Goal: Task Accomplishment & Management: Use online tool/utility

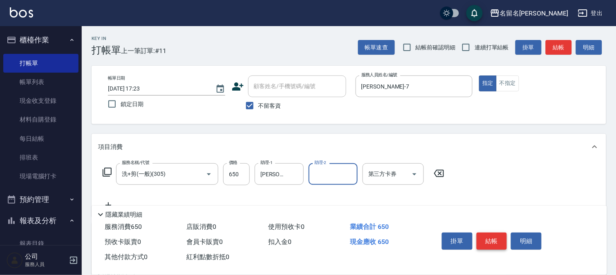
click at [497, 237] on button "結帳" at bounding box center [491, 241] width 31 height 17
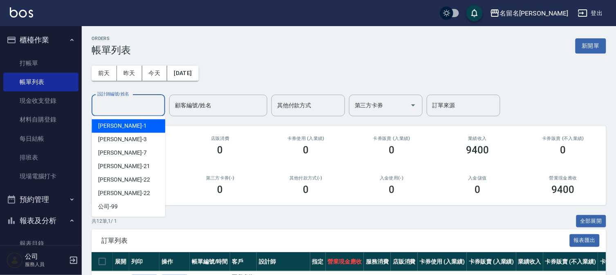
click at [135, 112] on input "設計師編號/姓名" at bounding box center [128, 105] width 66 height 14
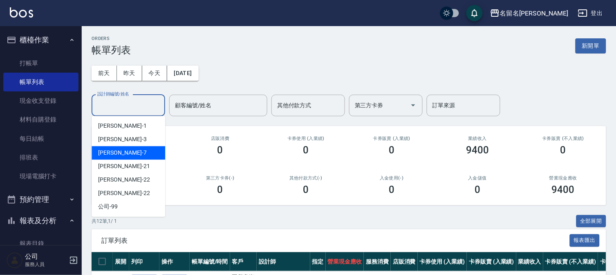
click at [133, 154] on div "[PERSON_NAME]-7" at bounding box center [128, 152] width 74 height 13
type input "[PERSON_NAME]-7"
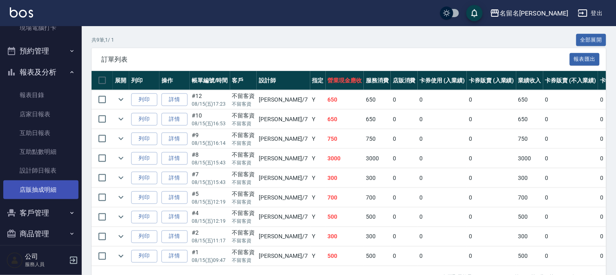
scroll to position [157, 0]
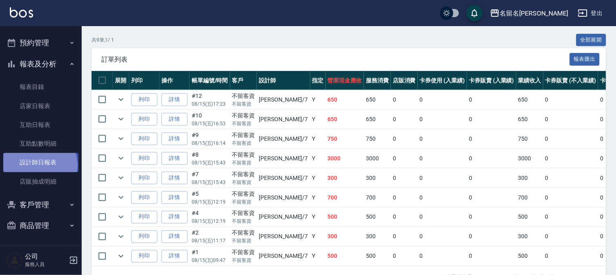
click at [39, 165] on link "設計師日報表" at bounding box center [40, 162] width 75 height 19
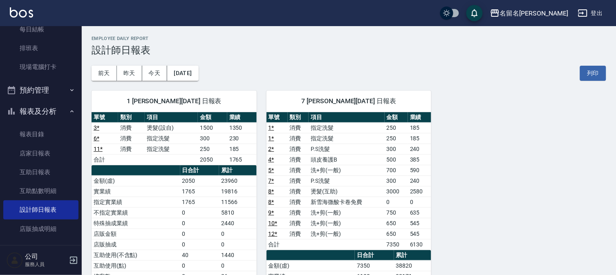
scroll to position [21, 0]
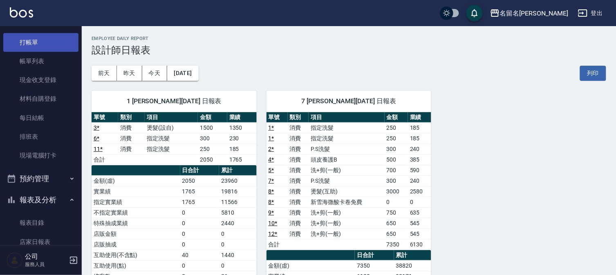
click at [52, 46] on link "打帳單" at bounding box center [40, 42] width 75 height 19
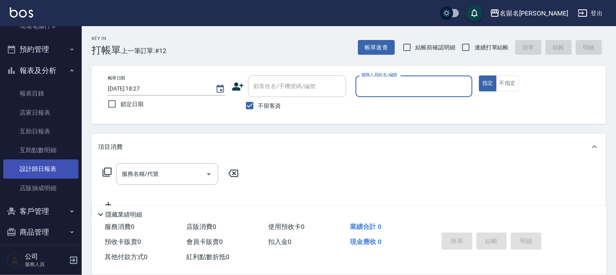
scroll to position [157, 0]
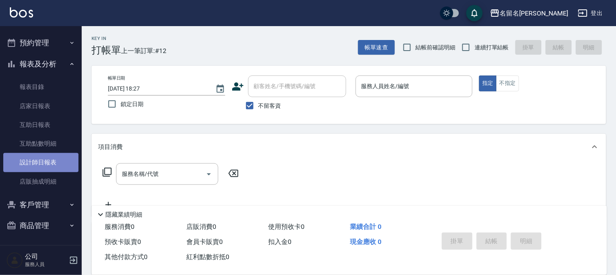
click at [48, 163] on link "設計師日報表" at bounding box center [40, 162] width 75 height 19
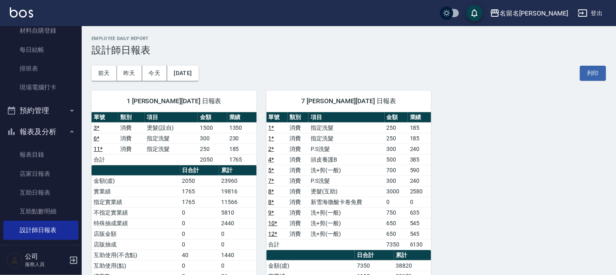
scroll to position [21, 0]
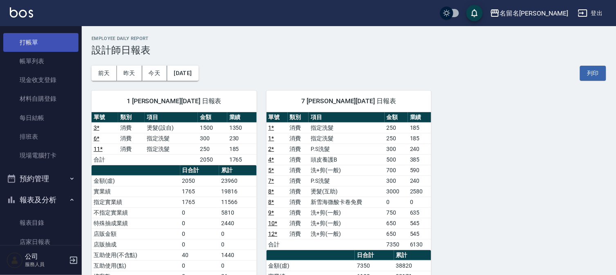
click at [34, 42] on link "打帳單" at bounding box center [40, 42] width 75 height 19
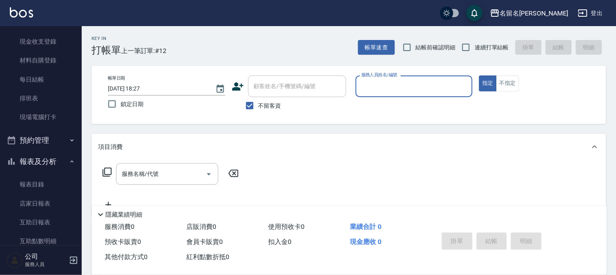
scroll to position [112, 0]
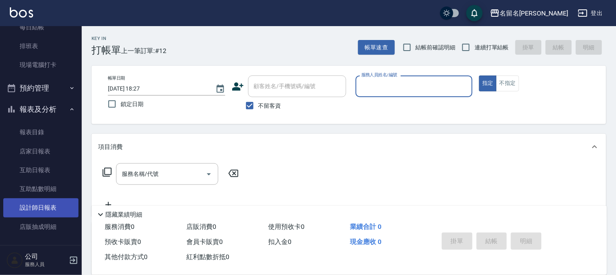
click at [50, 201] on link "設計師日報表" at bounding box center [40, 208] width 75 height 19
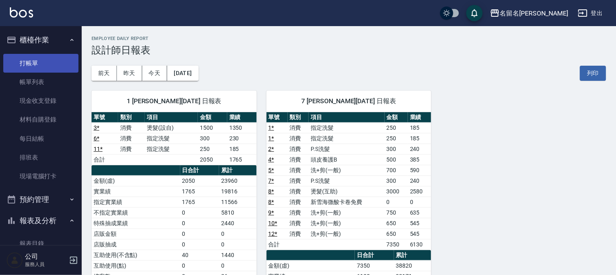
click at [50, 62] on link "打帳單" at bounding box center [40, 63] width 75 height 19
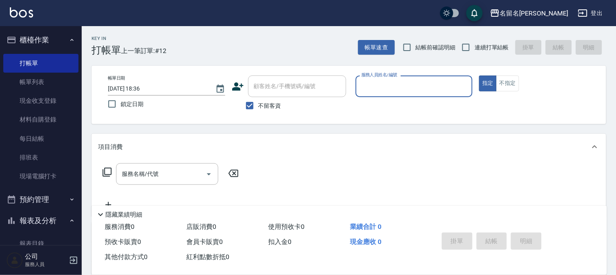
click at [381, 89] on input "服務人員姓名/編號" at bounding box center [414, 86] width 110 height 14
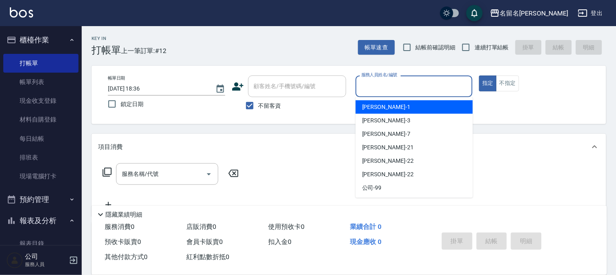
click at [388, 107] on div "[PERSON_NAME]-1" at bounding box center [413, 106] width 117 height 13
type input "[PERSON_NAME]-1"
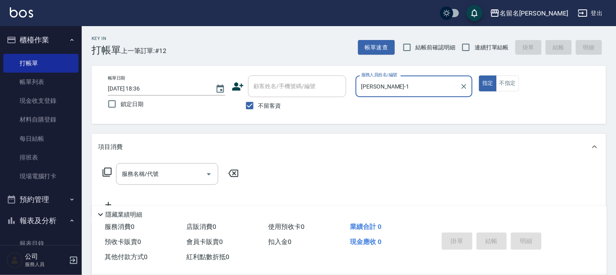
drag, startPoint x: 118, startPoint y: 174, endPoint x: 123, endPoint y: 174, distance: 4.9
click at [120, 174] on div "服務名稱/代號" at bounding box center [167, 174] width 102 height 22
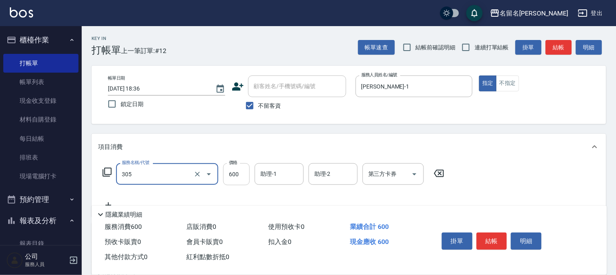
type input "洗+剪(一般)(305)"
click at [235, 172] on input "600" at bounding box center [236, 174] width 27 height 22
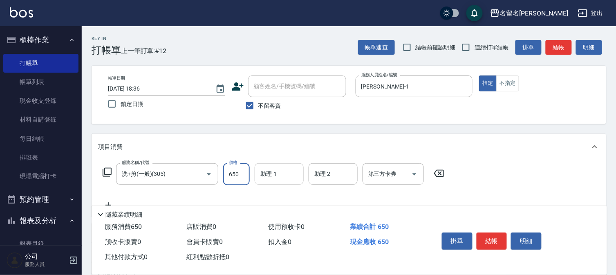
type input "650"
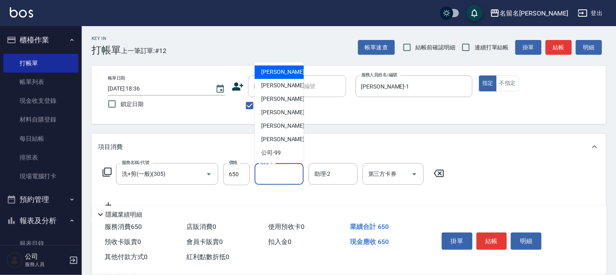
click at [273, 176] on input "助理-1" at bounding box center [279, 174] width 42 height 14
click at [276, 69] on span "[PERSON_NAME]-1" at bounding box center [285, 72] width 48 height 9
type input "[PERSON_NAME]-1"
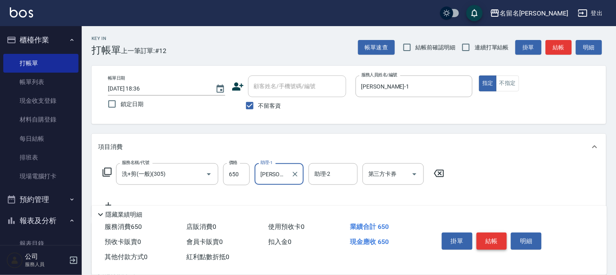
click at [490, 235] on button "結帳" at bounding box center [491, 241] width 31 height 17
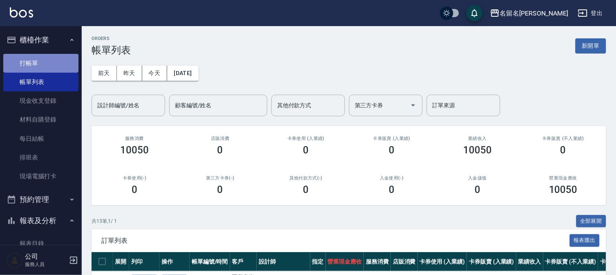
click at [70, 59] on link "打帳單" at bounding box center [40, 63] width 75 height 19
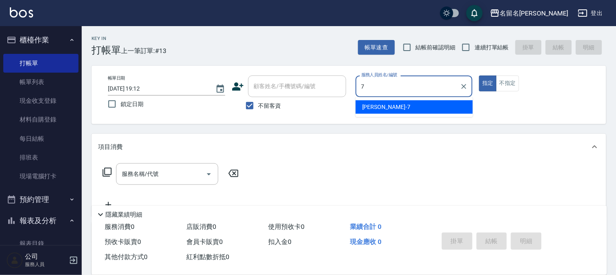
type input "[PERSON_NAME]-7"
type button "true"
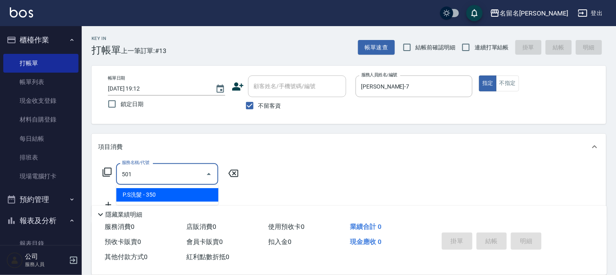
type input "P.S洗髮(501)"
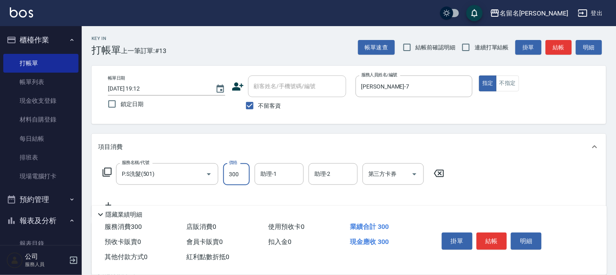
type input "300"
type input "[PERSON_NAME]-7"
type input "洗+剪(一般)(305)"
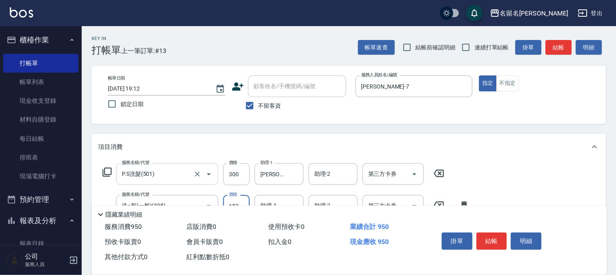
type input "650"
type input "[PERSON_NAME]-7"
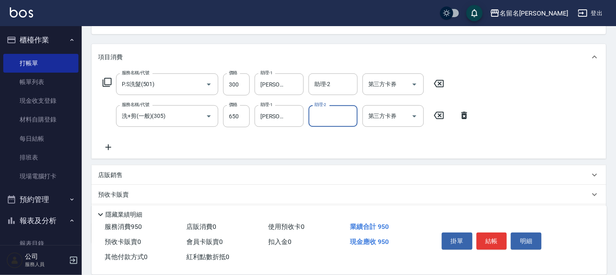
scroll to position [91, 0]
click at [487, 240] on button "結帳" at bounding box center [491, 241] width 31 height 17
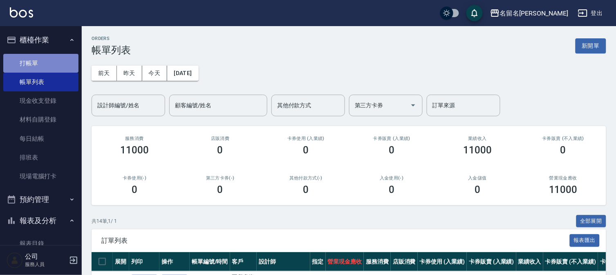
click at [49, 66] on link "打帳單" at bounding box center [40, 63] width 75 height 19
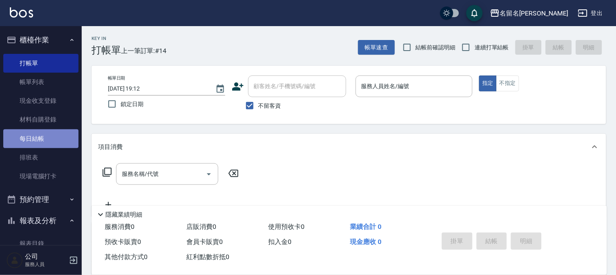
click at [51, 144] on link "每日結帳" at bounding box center [40, 138] width 75 height 19
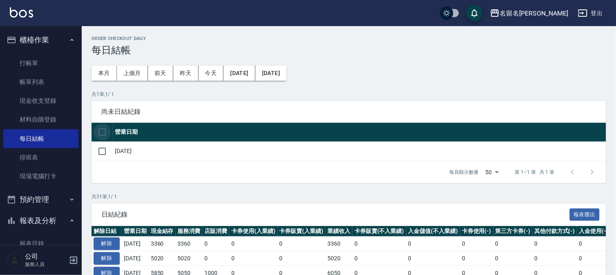
click at [105, 132] on input "checkbox" at bounding box center [102, 132] width 17 height 17
checkbox input "true"
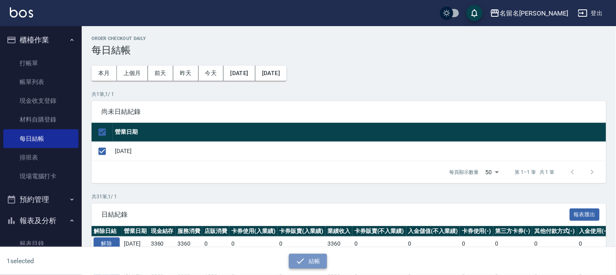
click at [304, 259] on icon "button" at bounding box center [300, 262] width 10 height 10
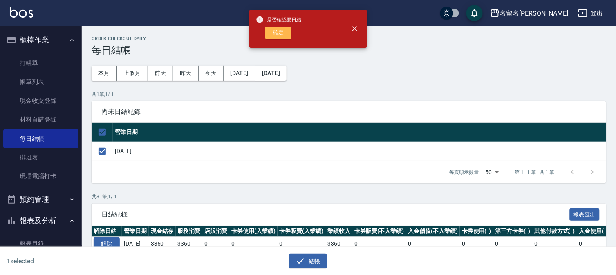
click at [284, 30] on button "確定" at bounding box center [278, 33] width 26 height 13
checkbox input "false"
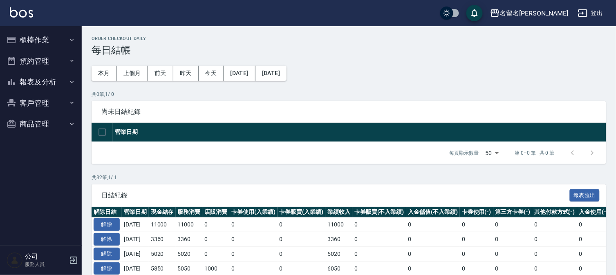
click at [42, 78] on button "報表及分析" at bounding box center [40, 81] width 75 height 21
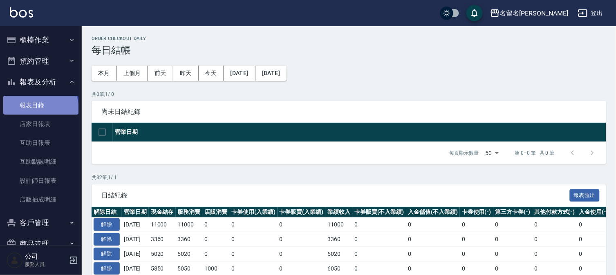
click at [40, 109] on link "報表目錄" at bounding box center [40, 105] width 75 height 19
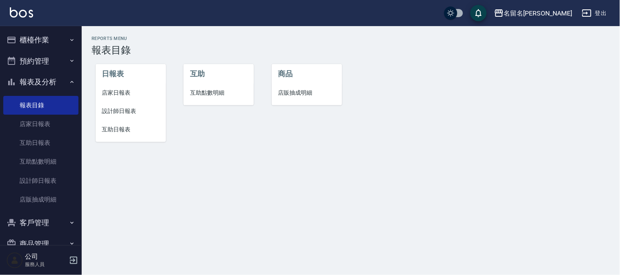
click at [122, 91] on span "店家日報表" at bounding box center [130, 93] width 57 height 9
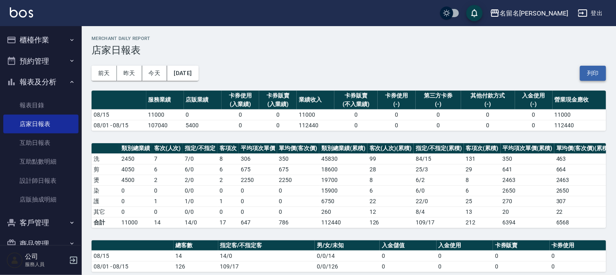
click at [584, 70] on button "列印" at bounding box center [593, 73] width 26 height 15
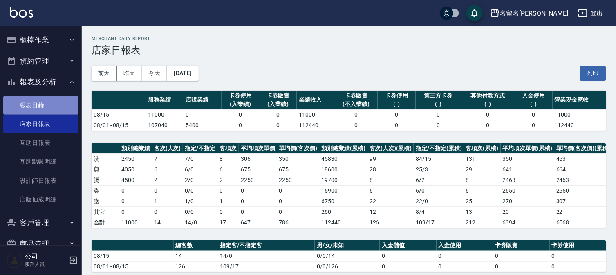
click at [44, 109] on link "報表目錄" at bounding box center [40, 105] width 75 height 19
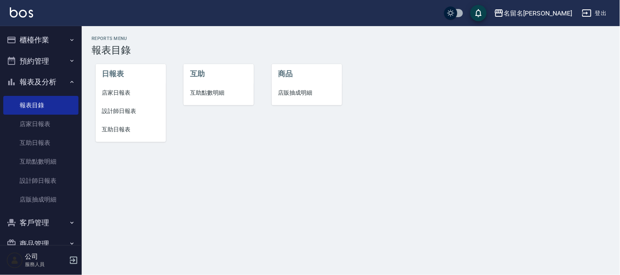
click at [114, 109] on span "設計師日報表" at bounding box center [130, 111] width 57 height 9
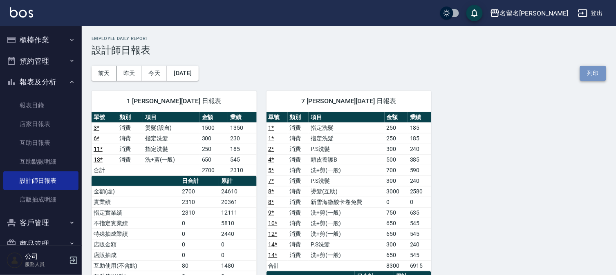
click at [590, 74] on button "列印" at bounding box center [593, 73] width 26 height 15
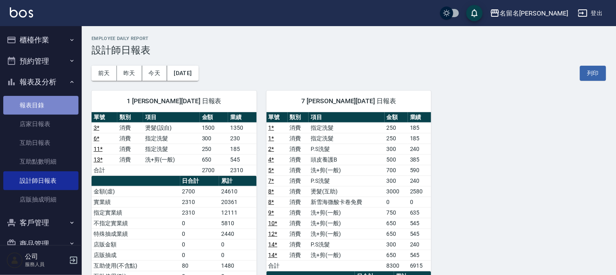
click at [42, 105] on link "報表目錄" at bounding box center [40, 105] width 75 height 19
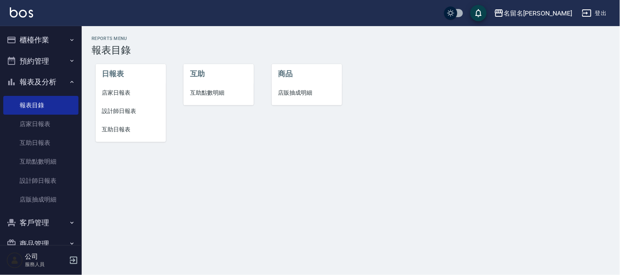
click at [118, 129] on span "互助日報表" at bounding box center [130, 129] width 57 height 9
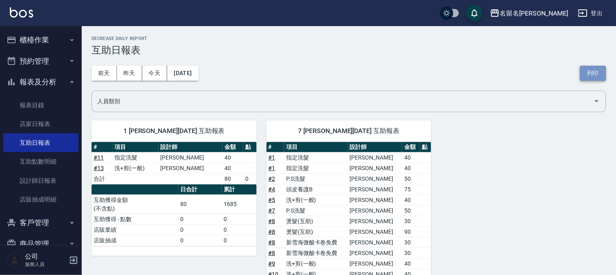
click at [589, 71] on button "列印" at bounding box center [593, 73] width 26 height 15
